Goal: Information Seeking & Learning: Find specific fact

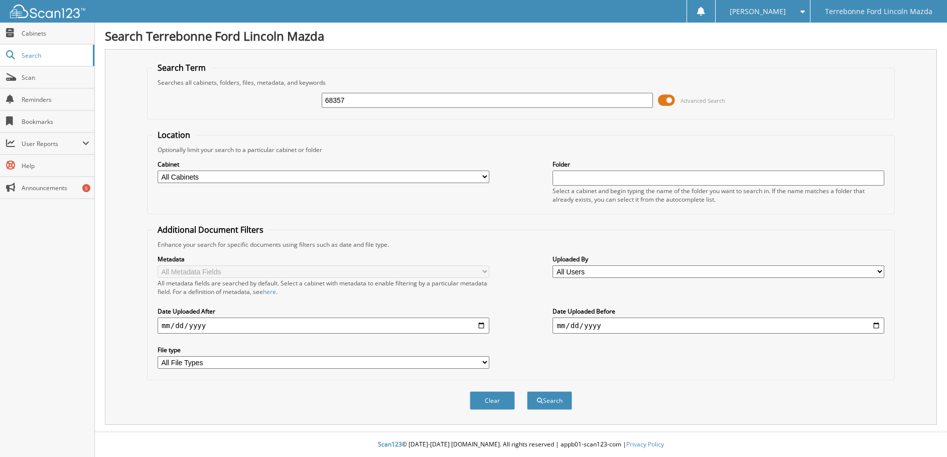
type input "68357"
click at [527, 391] on button "Search" at bounding box center [549, 400] width 45 height 19
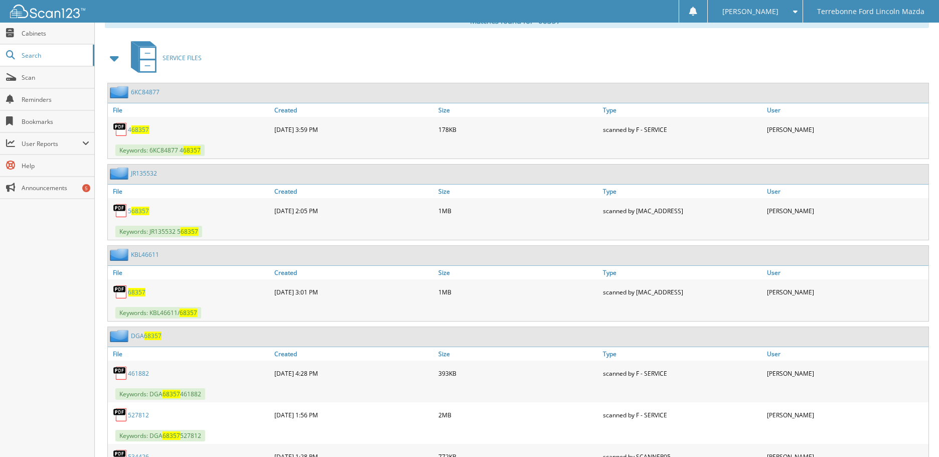
scroll to position [452, 0]
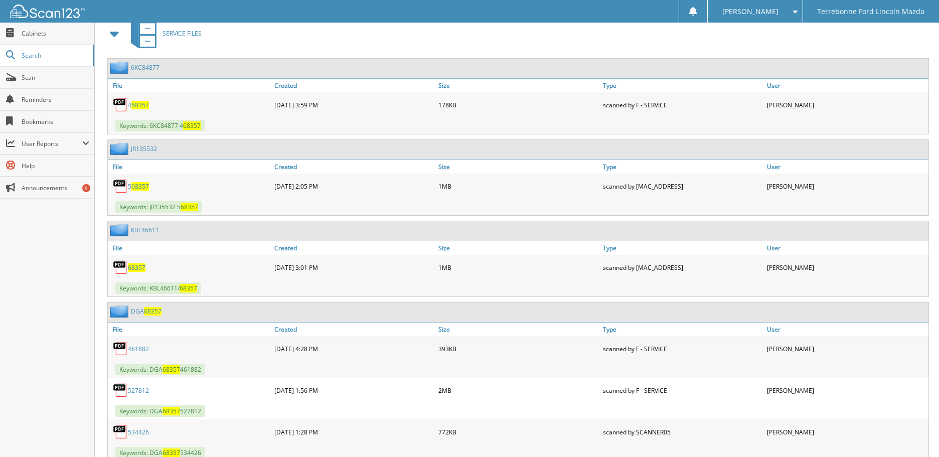
click at [138, 271] on span "68357" at bounding box center [137, 267] width 18 height 9
click at [55, 54] on span "Search" at bounding box center [55, 55] width 66 height 9
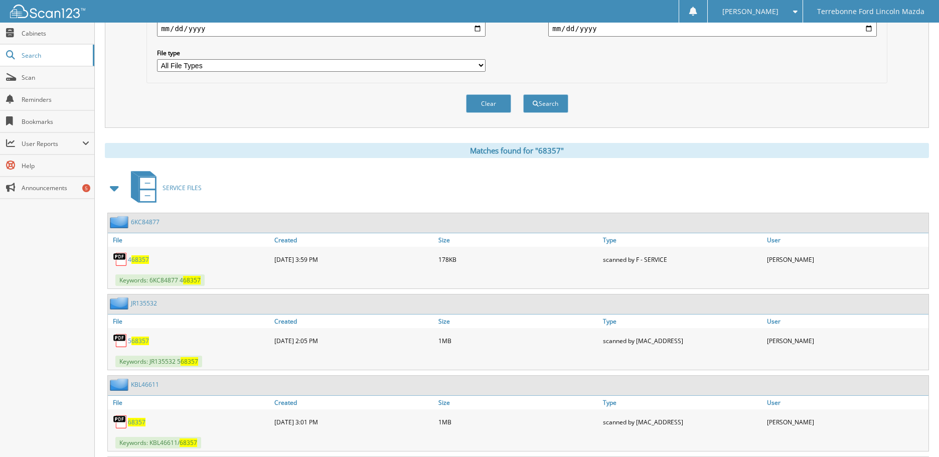
scroll to position [251, 0]
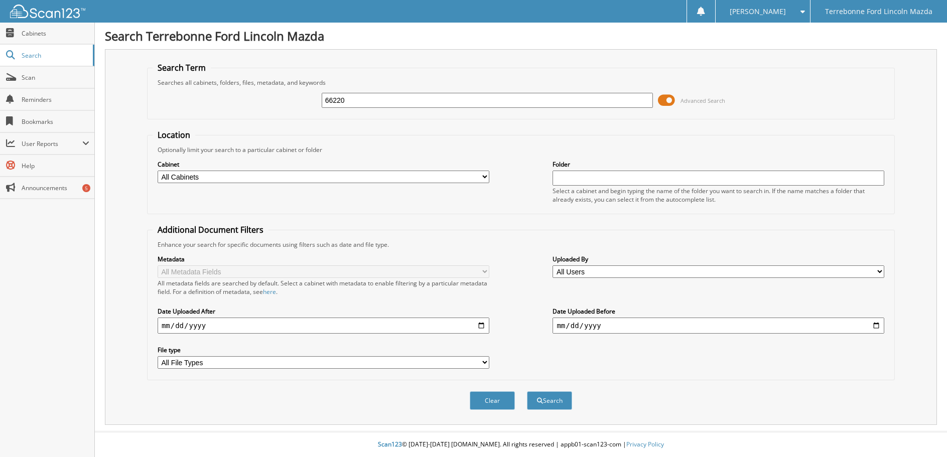
type input "66220"
click at [527, 391] on button "Search" at bounding box center [549, 400] width 45 height 19
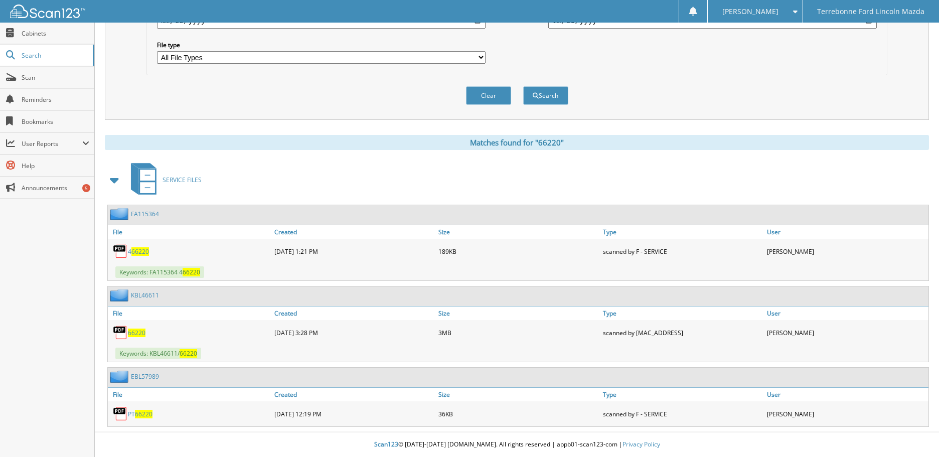
scroll to position [306, 0]
click at [137, 332] on span "66220" at bounding box center [137, 333] width 18 height 9
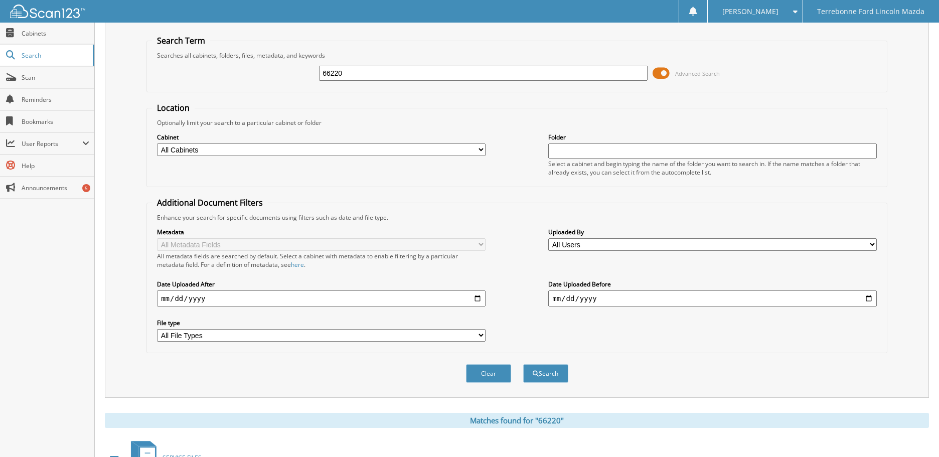
scroll to position [0, 0]
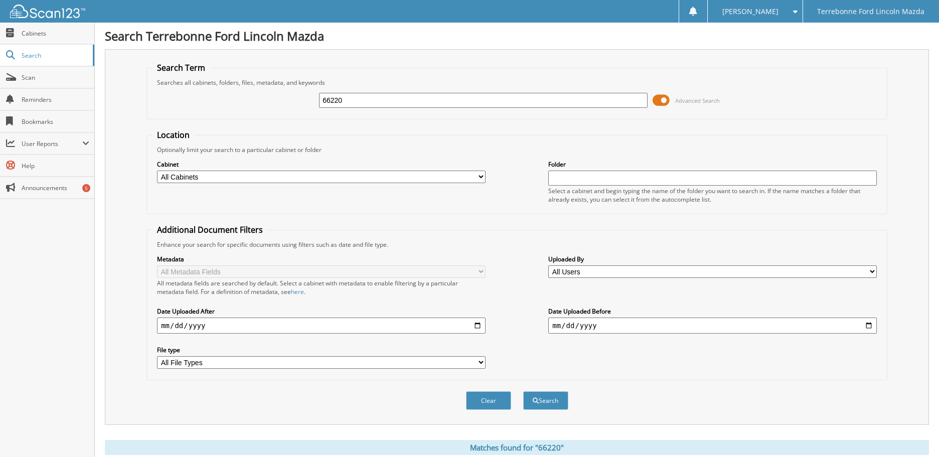
click at [354, 99] on input "66220" at bounding box center [483, 100] width 329 height 15
type input "6"
type input "68357"
click at [523, 391] on button "Search" at bounding box center [545, 400] width 45 height 19
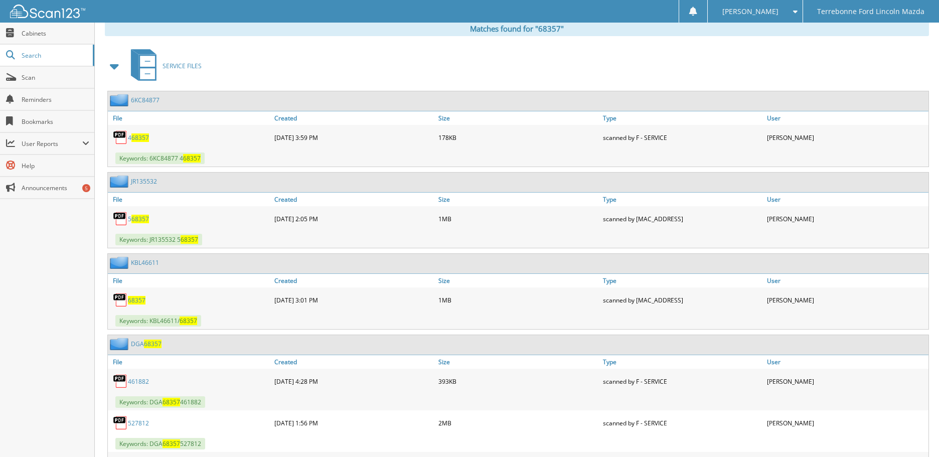
scroll to position [452, 0]
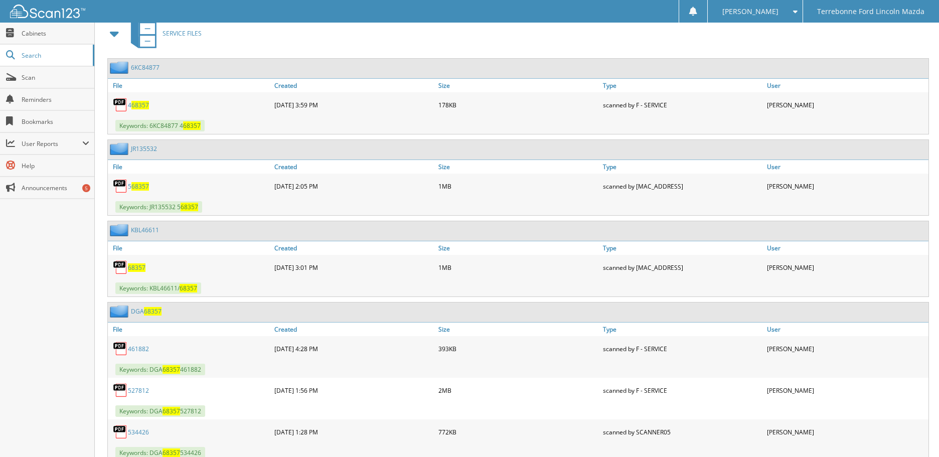
click at [138, 266] on span "68357" at bounding box center [137, 267] width 18 height 9
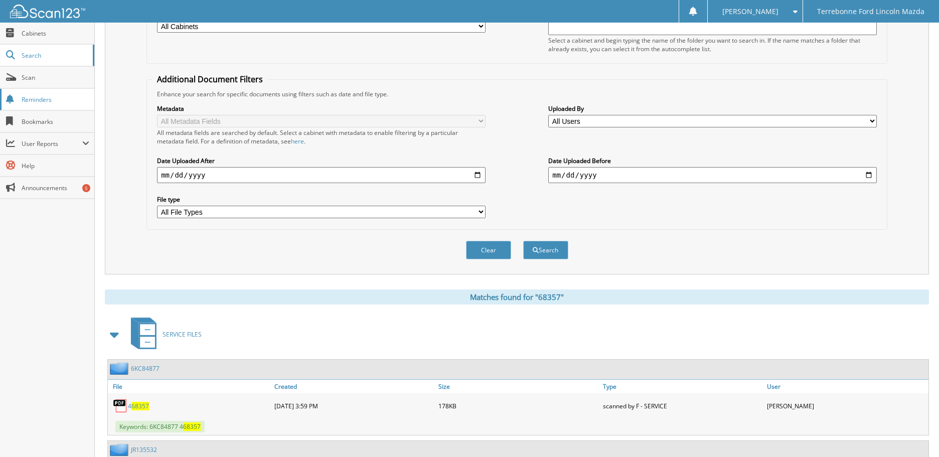
scroll to position [0, 0]
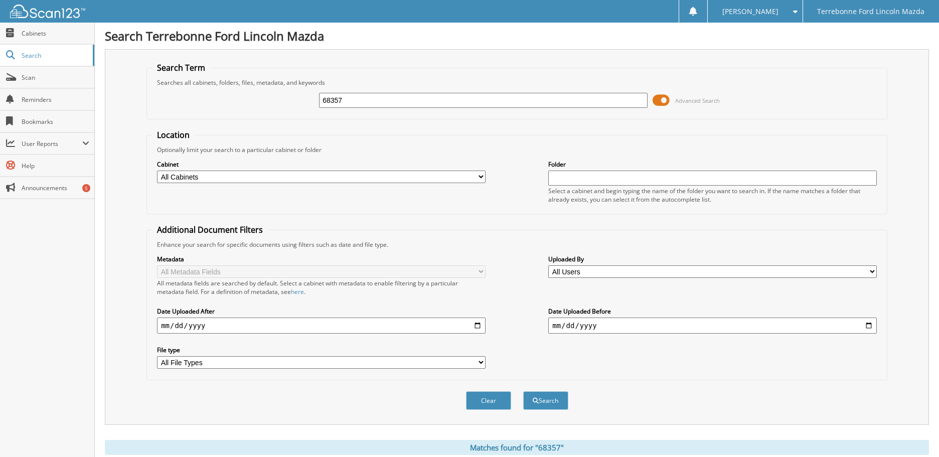
click at [380, 100] on input "68357" at bounding box center [483, 100] width 329 height 15
type input "6"
type input "66220"
click at [523, 391] on button "Search" at bounding box center [545, 400] width 45 height 19
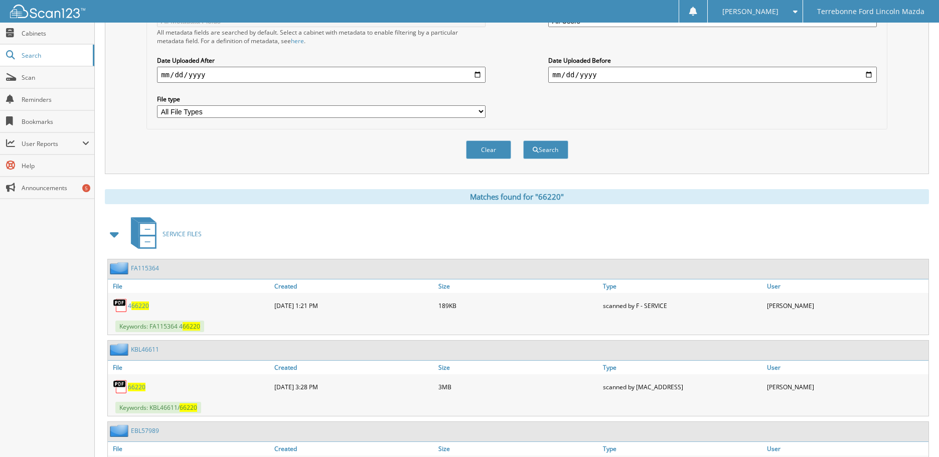
scroll to position [306, 0]
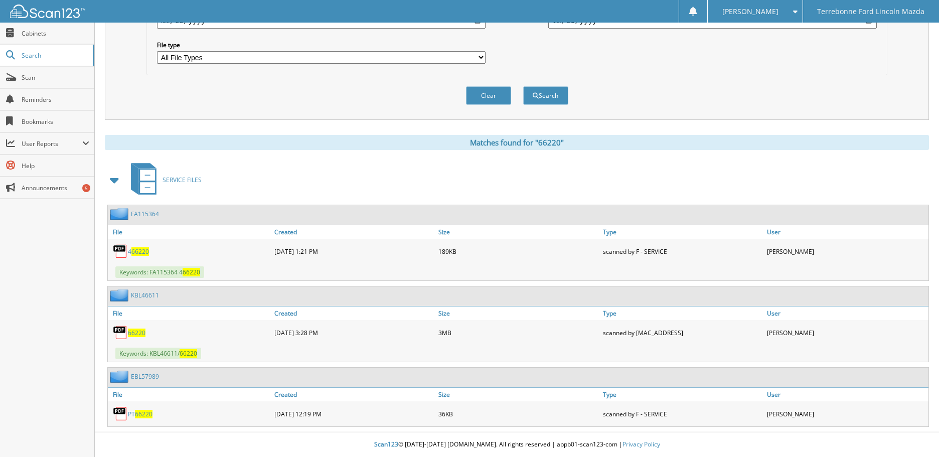
click at [132, 330] on span "66220" at bounding box center [137, 333] width 18 height 9
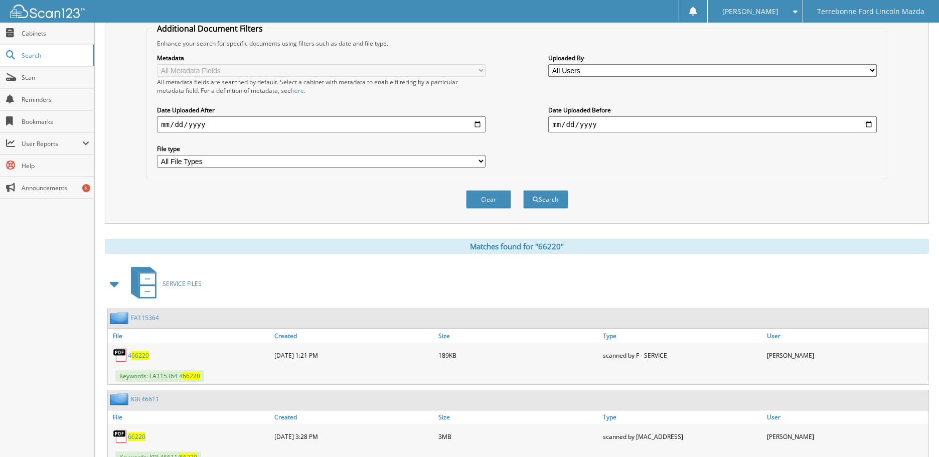
scroll to position [0, 0]
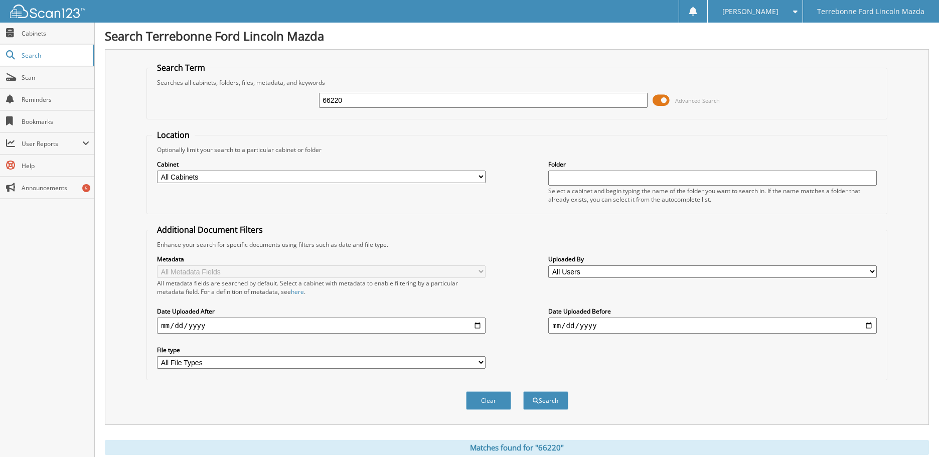
click at [351, 101] on input "66220" at bounding box center [483, 100] width 329 height 15
type input "6"
type input "64399"
click at [523, 391] on button "Search" at bounding box center [545, 400] width 45 height 19
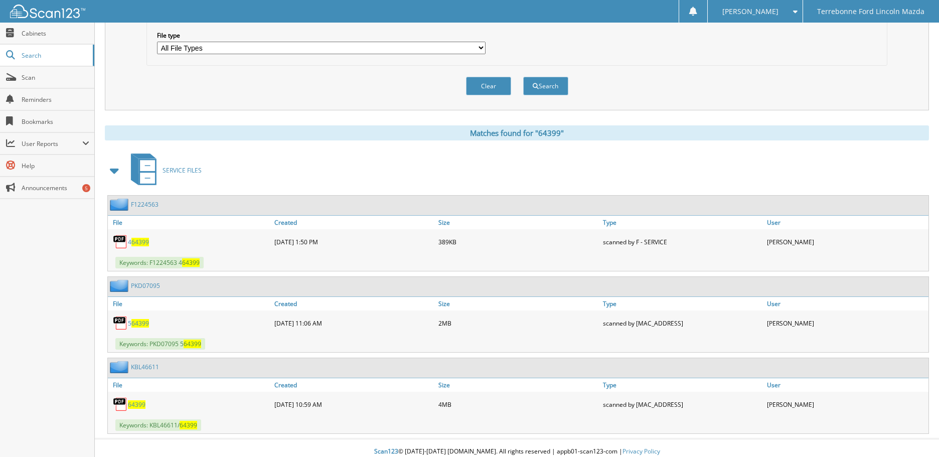
scroll to position [322, 0]
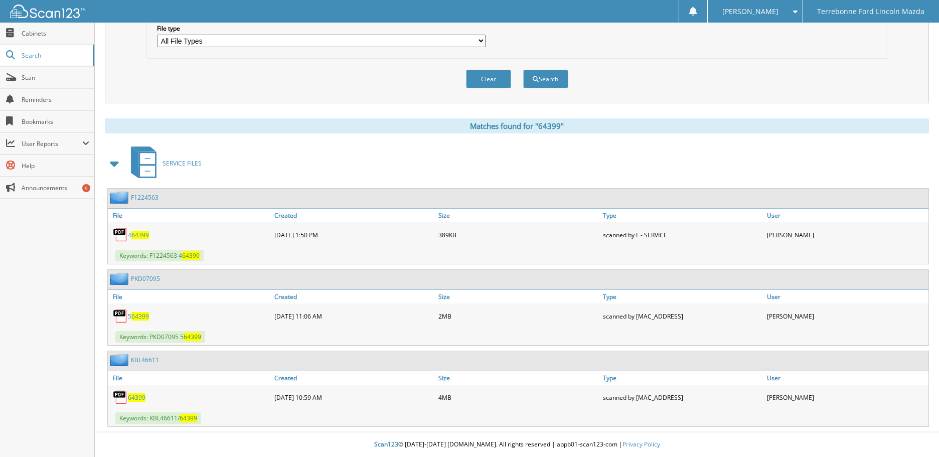
click at [135, 400] on span "64399" at bounding box center [137, 397] width 18 height 9
